Goal: Task Accomplishment & Management: Manage account settings

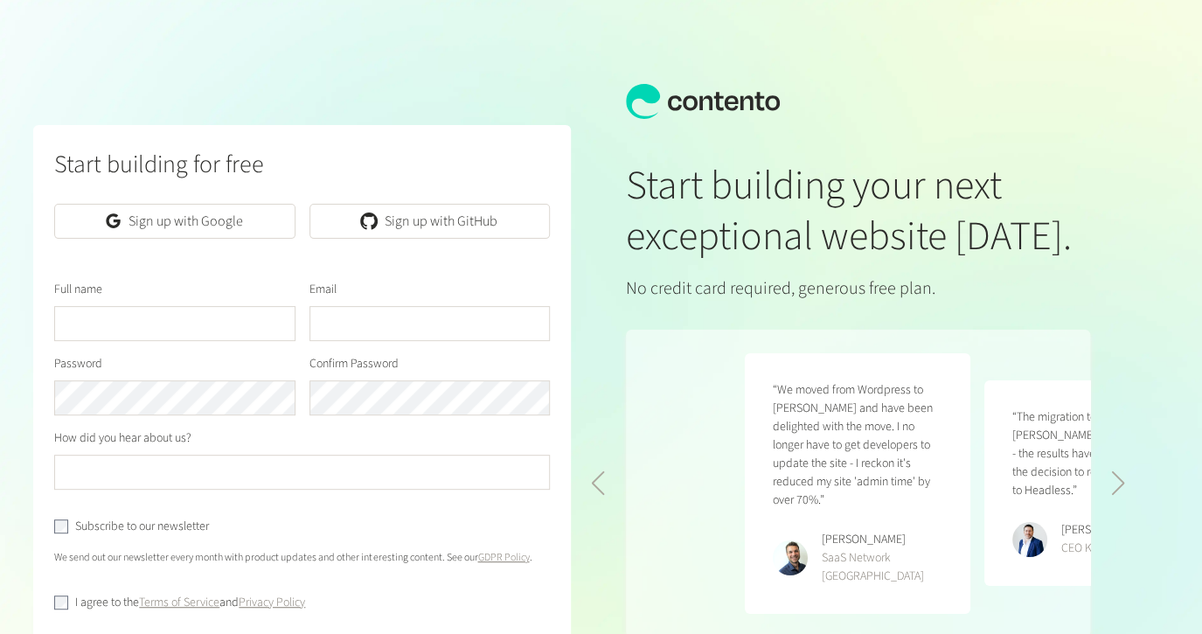
scroll to position [0, 478]
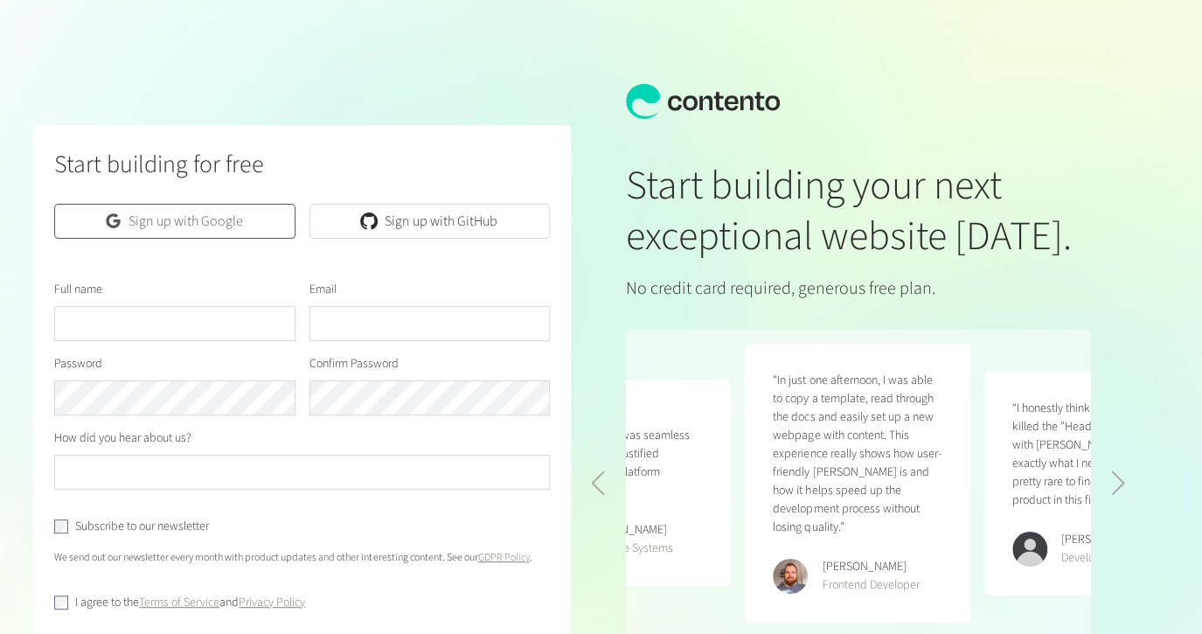
click at [162, 217] on link "Sign up with Google" at bounding box center [174, 221] width 240 height 35
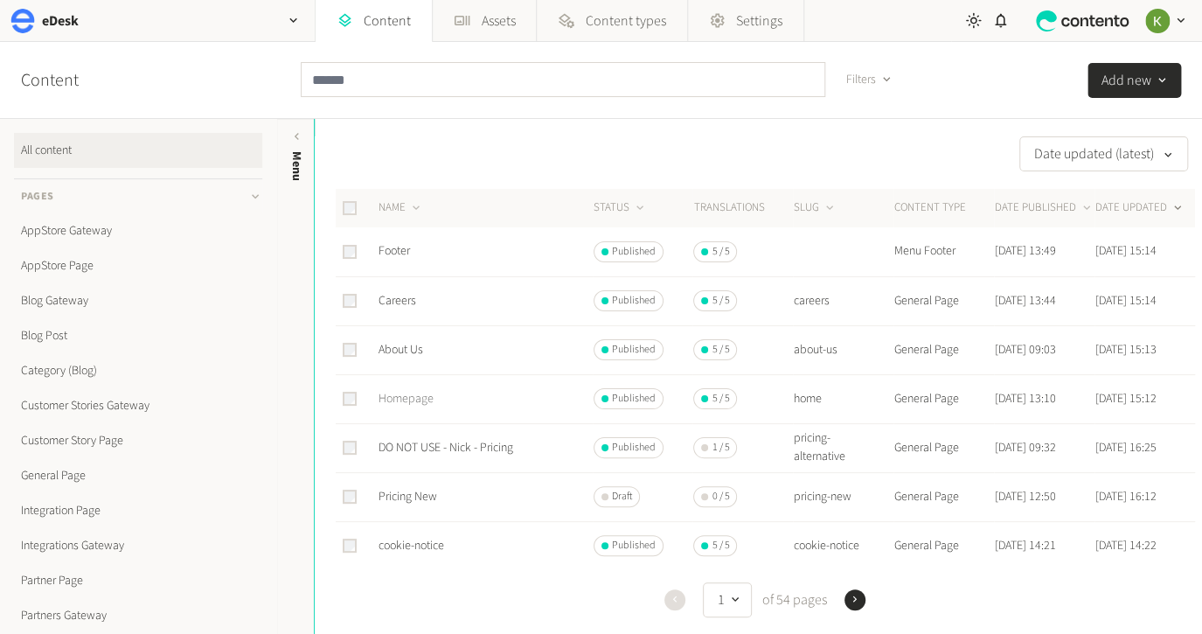
click at [404, 399] on link "Homepage" at bounding box center [405, 398] width 55 height 17
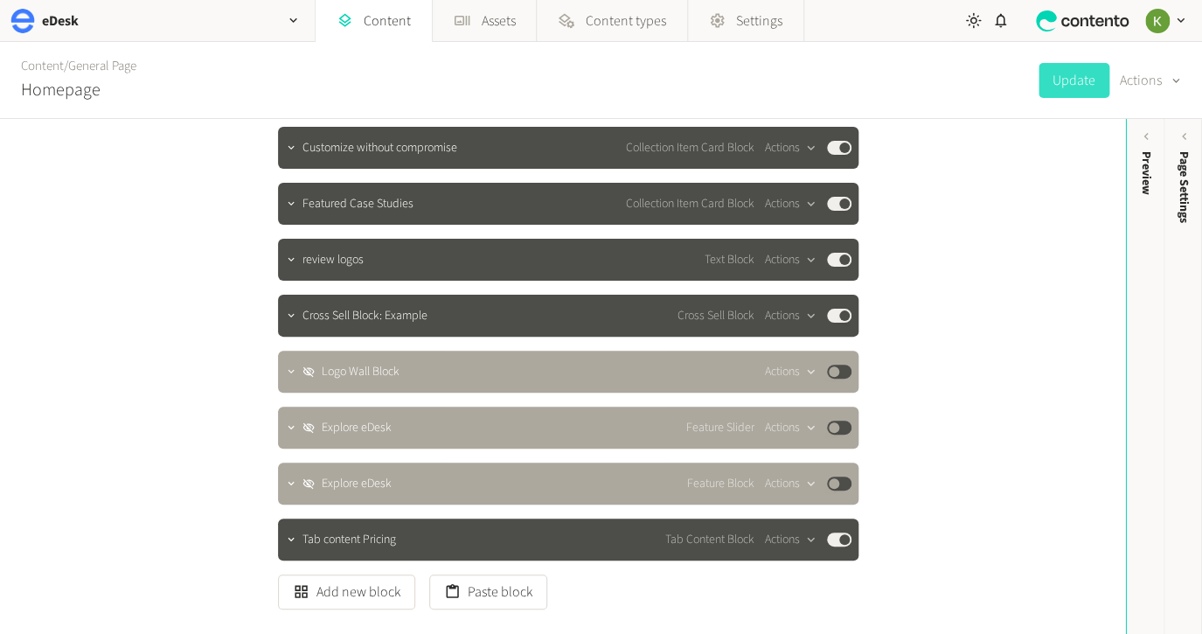
scroll to position [568, 0]
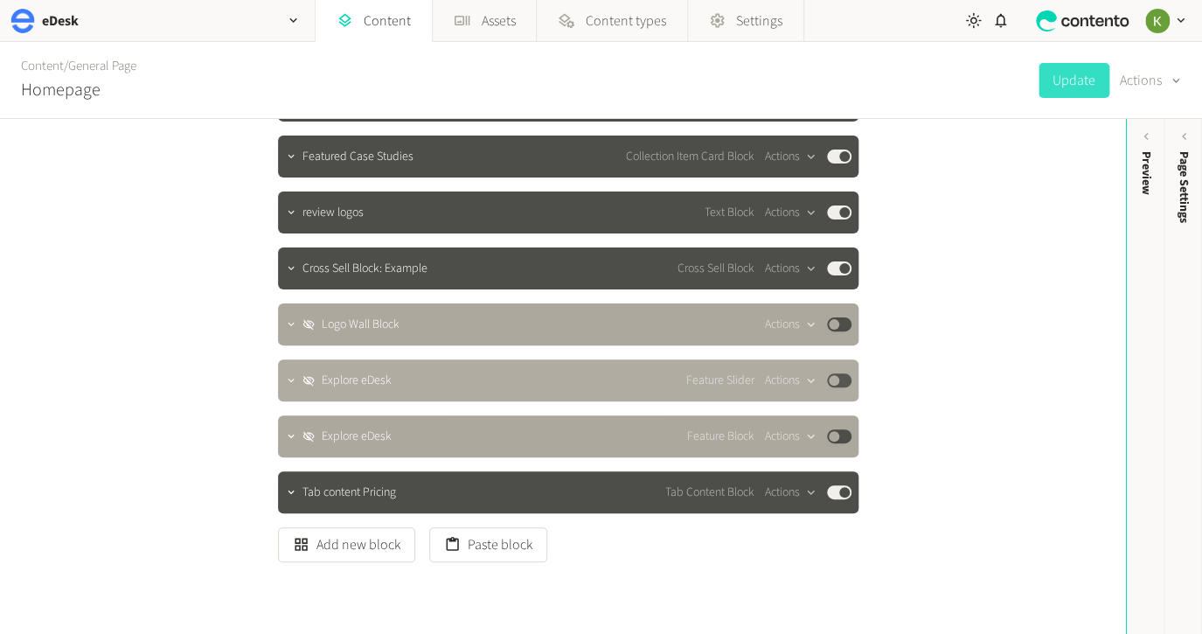
click at [851, 384] on div "Explore eDesk Feature Slider Actions Published" at bounding box center [568, 380] width 580 height 42
click at [849, 441] on div "Published" at bounding box center [839, 436] width 24 height 14
click at [847, 434] on button "Published" at bounding box center [839, 436] width 24 height 14
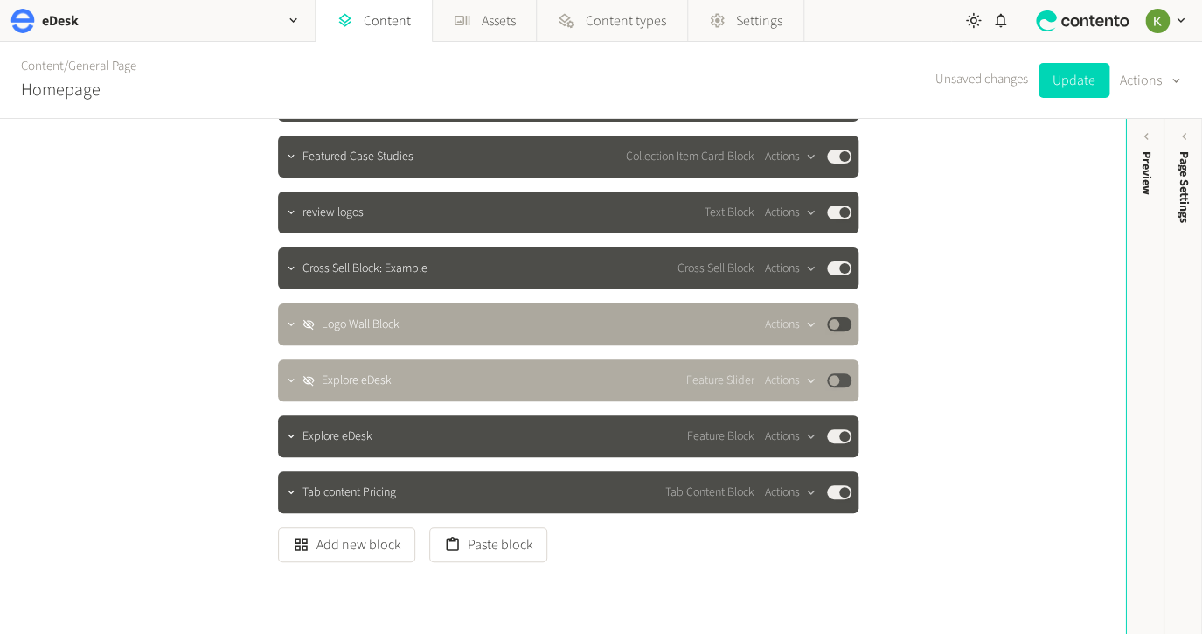
click at [844, 381] on button "Published" at bounding box center [839, 380] width 24 height 14
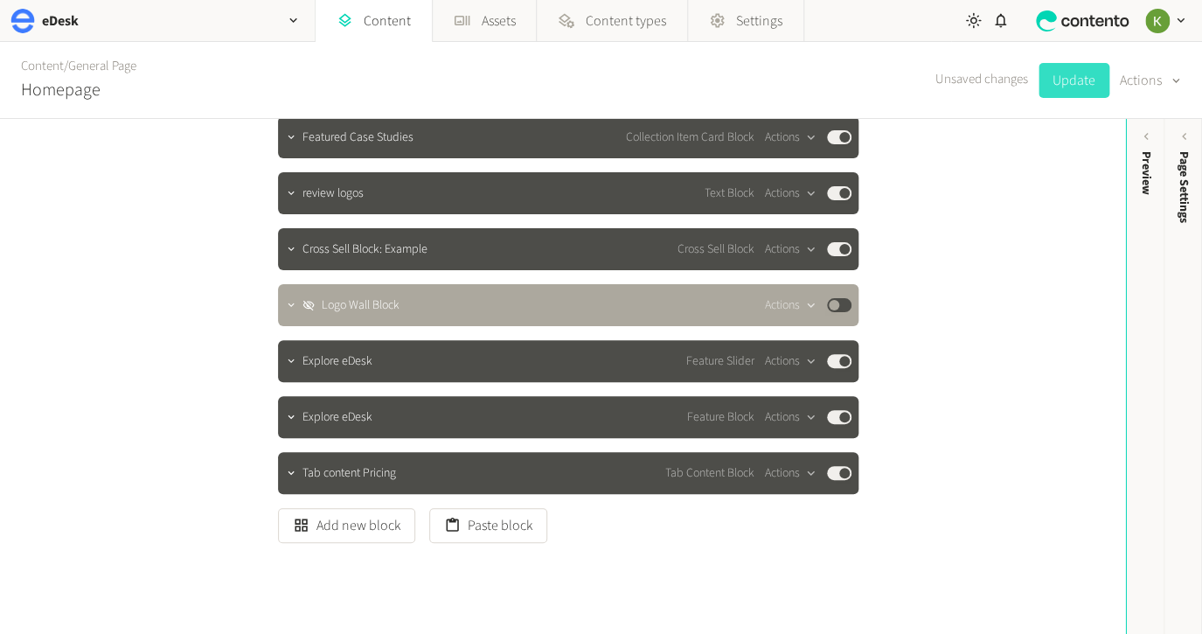
click at [1077, 86] on button "Update" at bounding box center [1073, 80] width 71 height 35
